Goal: Transaction & Acquisition: Purchase product/service

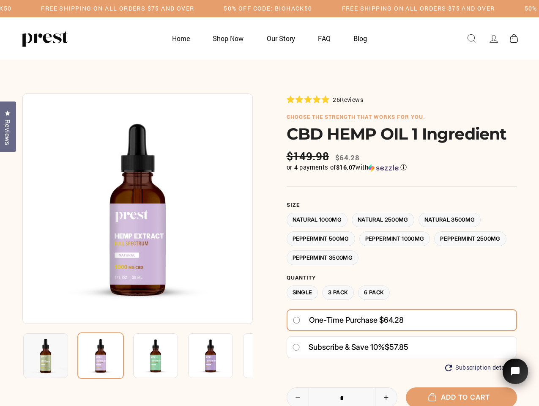
click at [269, 203] on div at bounding box center [269, 307] width 494 height 429
click at [194, 8] on h5 "Free Shipping on all orders $75 and over" at bounding box center [117, 8] width 153 height 7
click at [137, 208] on img at bounding box center [137, 208] width 230 height 230
click at [137, 355] on img at bounding box center [155, 355] width 45 height 45
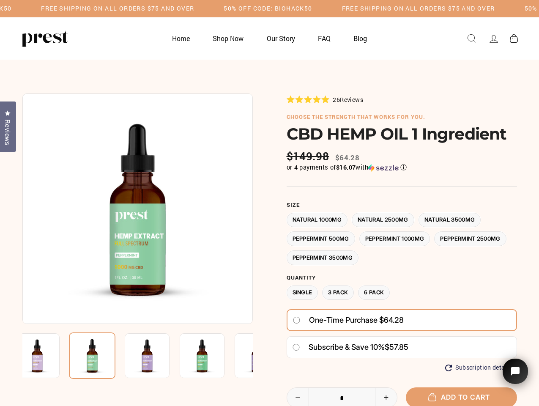
click at [46, 355] on img at bounding box center [37, 355] width 45 height 45
click at [101, 355] on img at bounding box center [92, 355] width 46 height 46
click at [155, 355] on img at bounding box center [147, 355] width 45 height 45
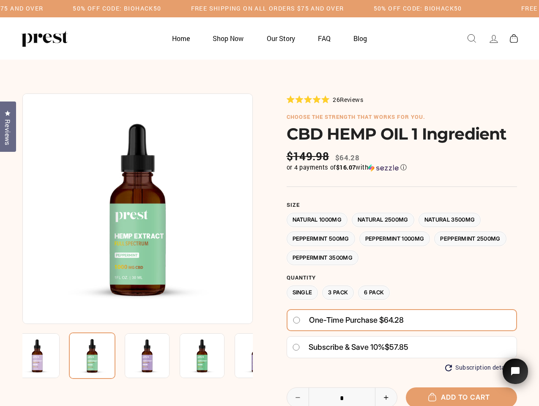
click at [155, 355] on img at bounding box center [147, 355] width 45 height 45
